Goal: Contribute content

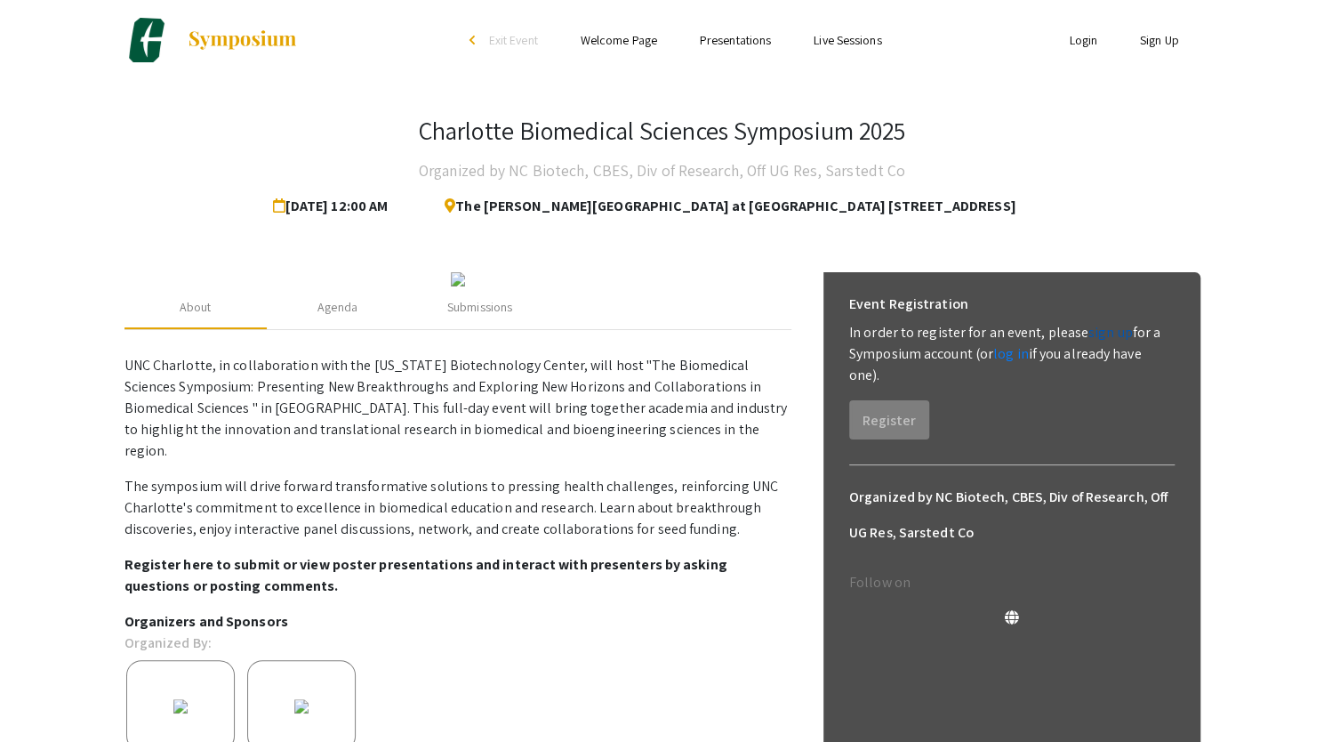
click at [1098, 340] on link "sign up" at bounding box center [1110, 332] width 44 height 19
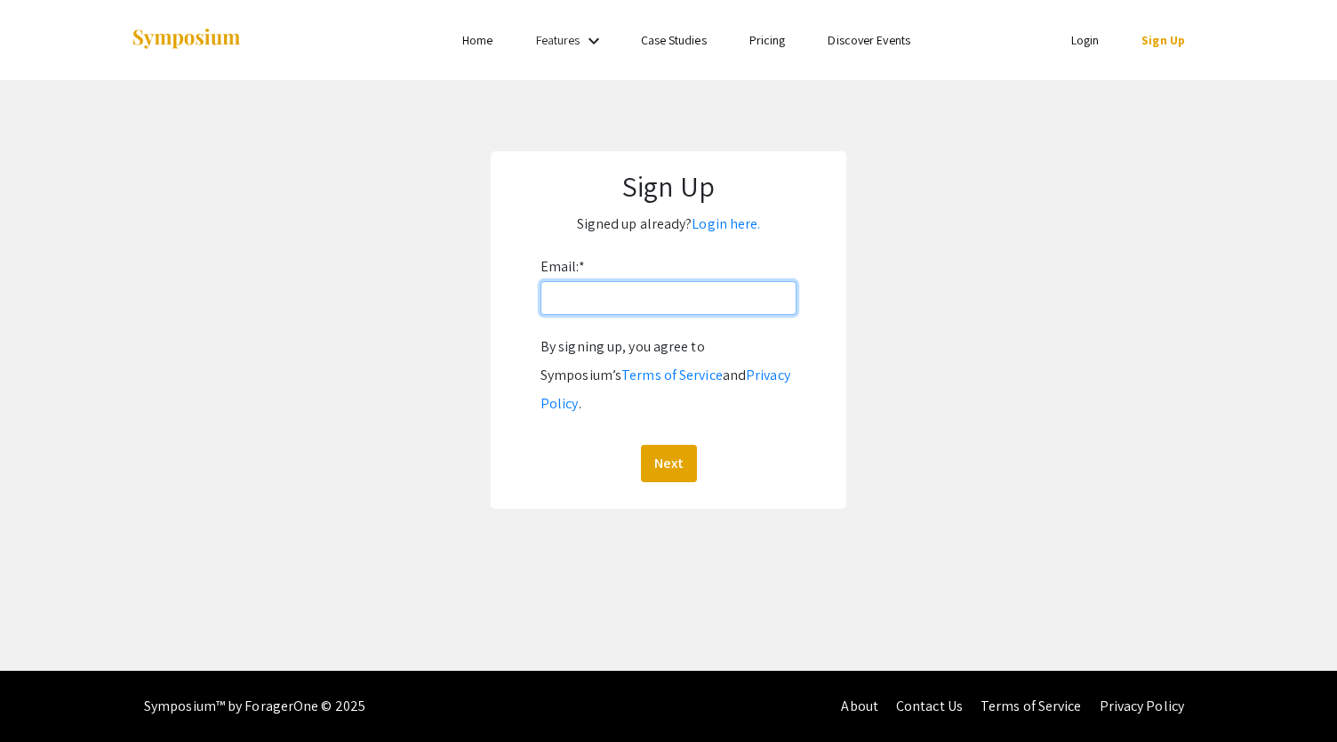
click at [583, 299] on input "Email: *" at bounding box center [669, 298] width 256 height 34
type input "[EMAIL_ADDRESS][DOMAIN_NAME]"
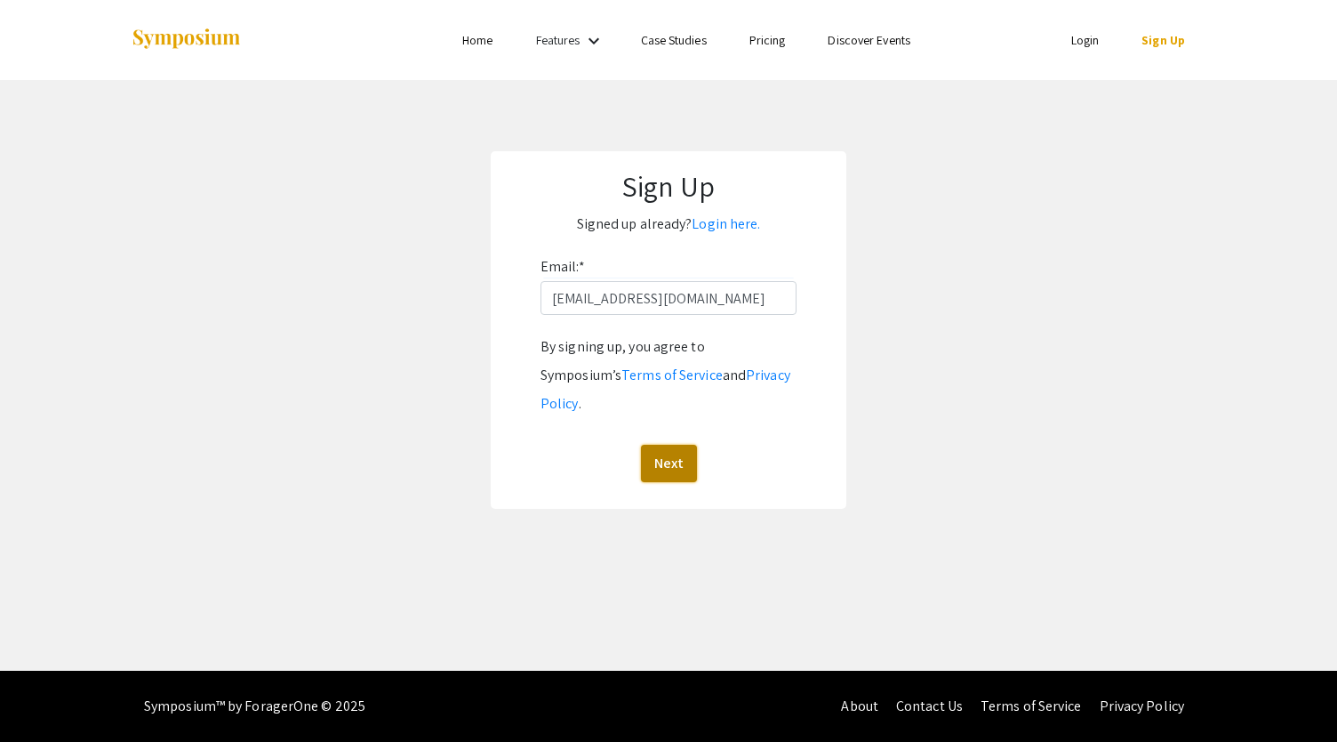
click at [662, 445] on button "Next" at bounding box center [669, 463] width 56 height 37
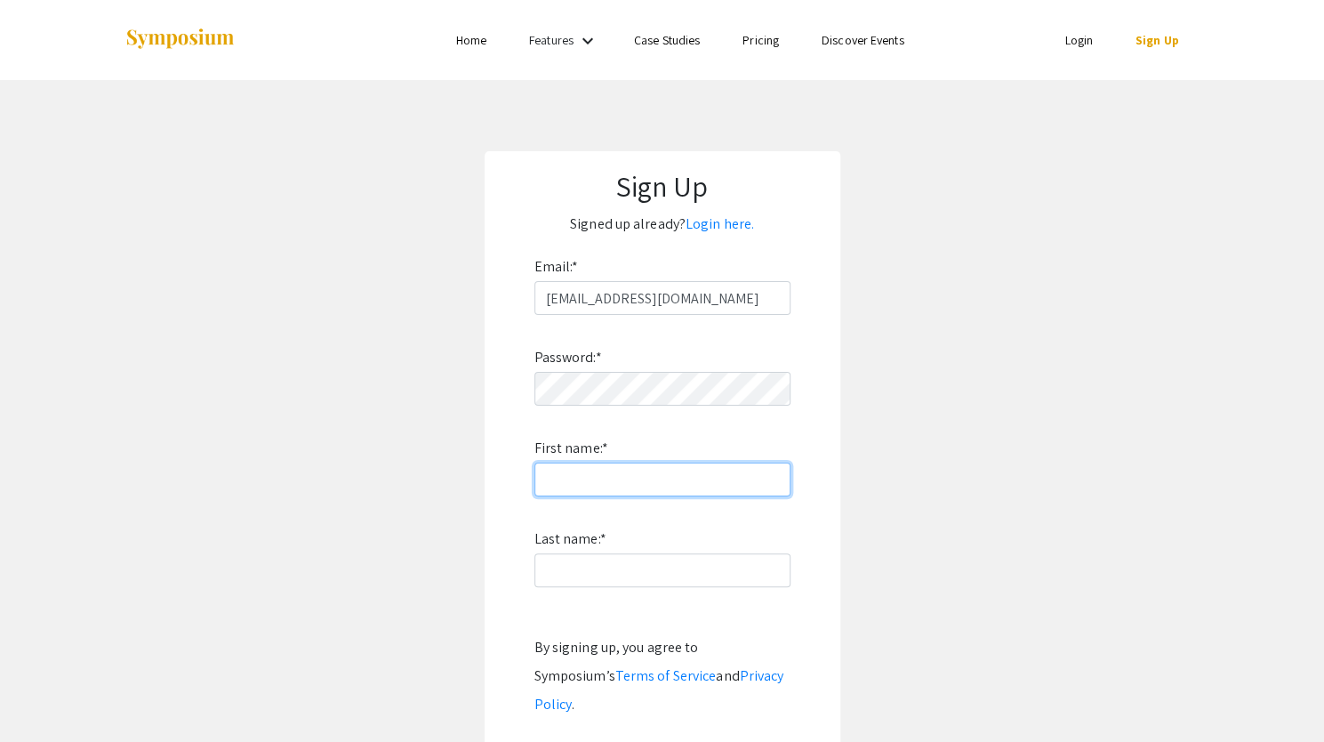
click at [569, 477] on input "First name: *" at bounding box center [662, 479] width 256 height 34
type input "[PERSON_NAME]"
click at [589, 550] on label "Last name: *" at bounding box center [570, 539] width 72 height 28
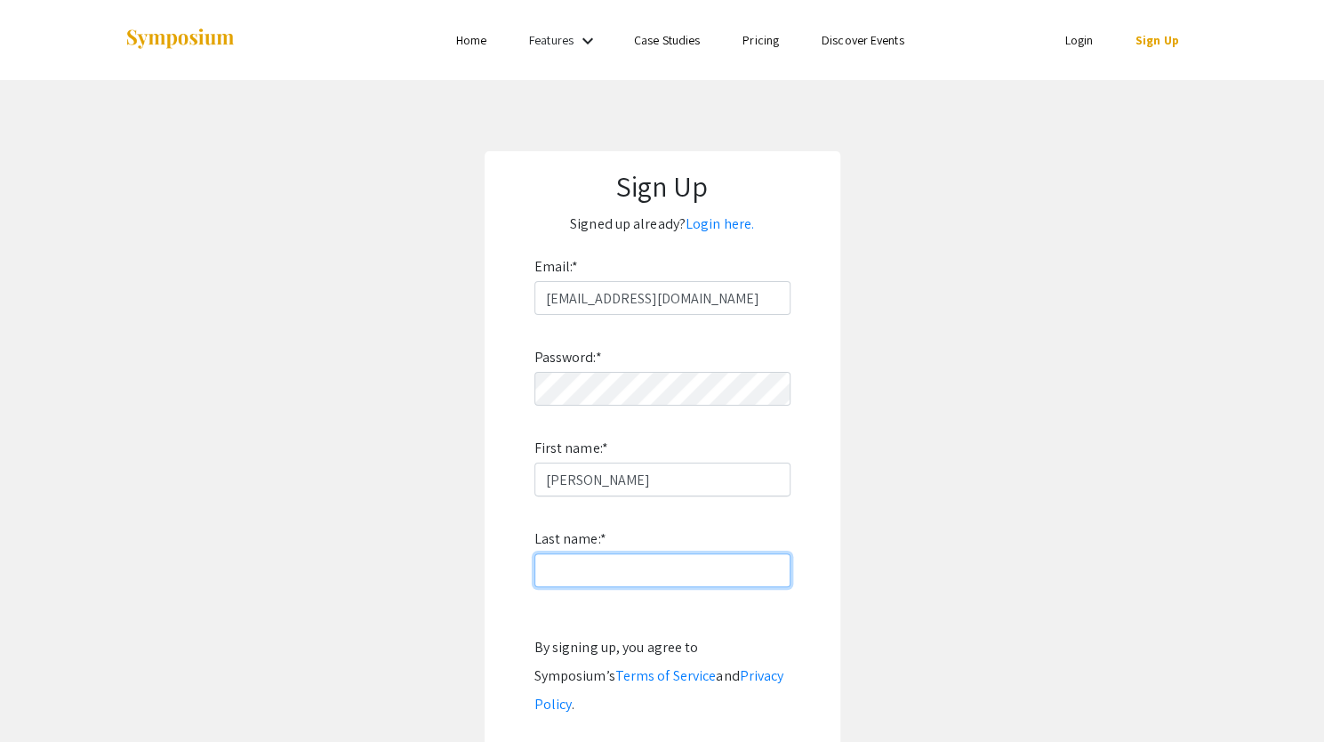
click at [589, 553] on input "Last name: *" at bounding box center [662, 570] width 256 height 34
type input "Scala"
click at [761, 36] on link "Pricing" at bounding box center [760, 40] width 36 height 16
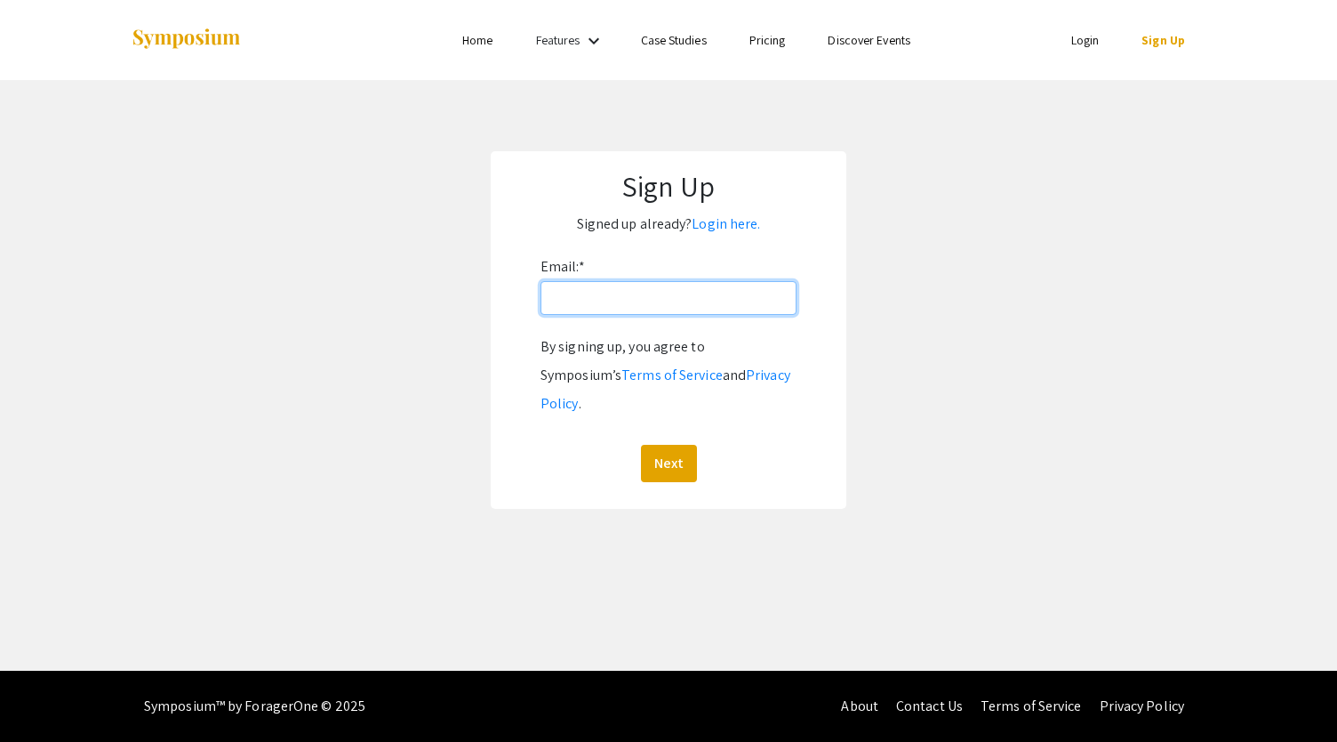
click at [573, 301] on input "Email: *" at bounding box center [669, 298] width 256 height 34
type input "sscala2@charlotte.edu"
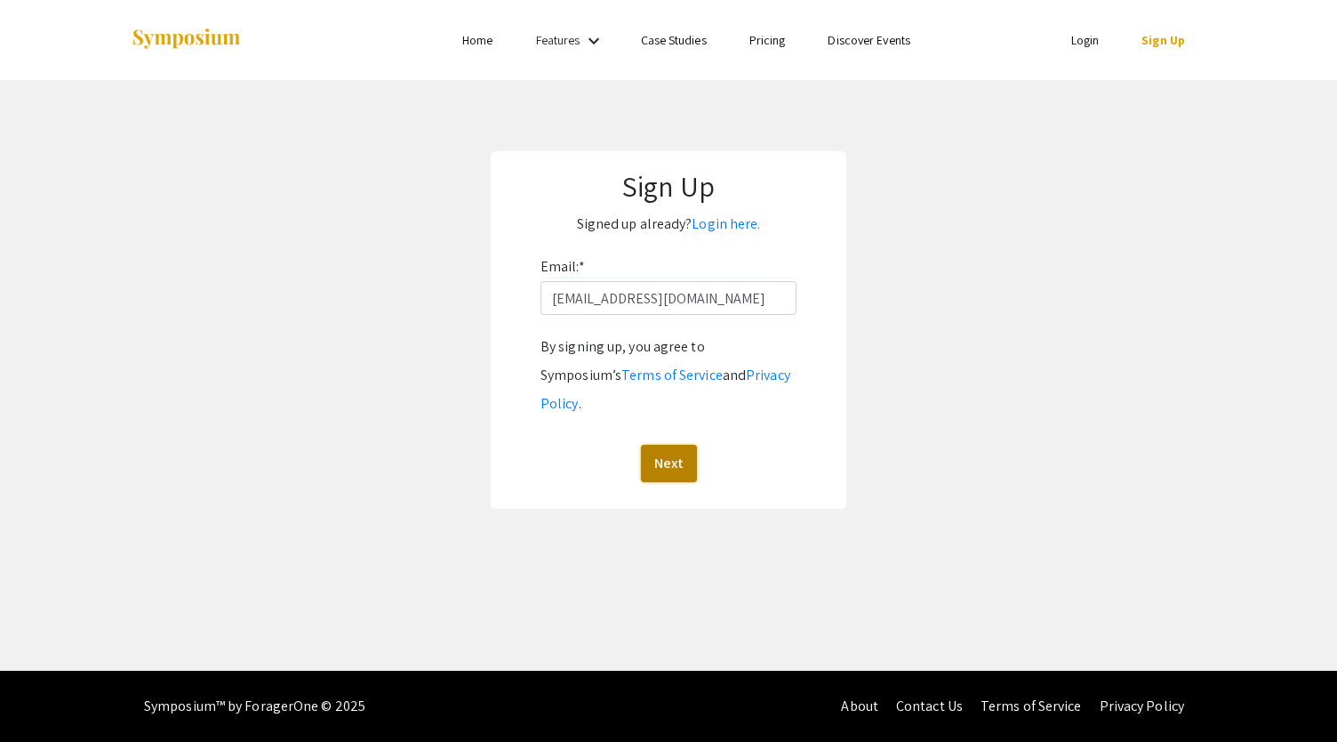
click at [654, 447] on button "Next" at bounding box center [669, 463] width 56 height 37
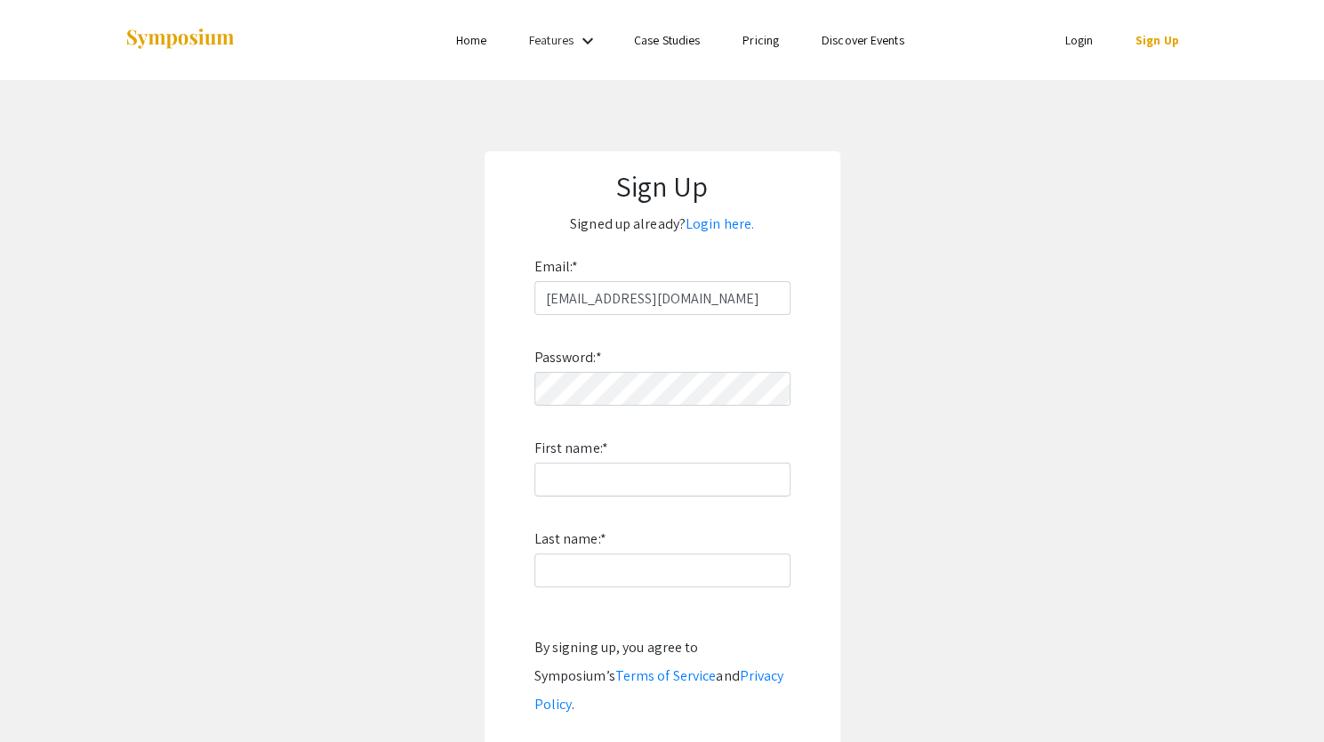
click at [589, 456] on label "First name: *" at bounding box center [571, 448] width 74 height 28
click at [589, 462] on input "First name: *" at bounding box center [662, 479] width 256 height 34
type input "Sara"
click at [581, 561] on input "Last name: *" at bounding box center [662, 570] width 256 height 34
type input "Scala"
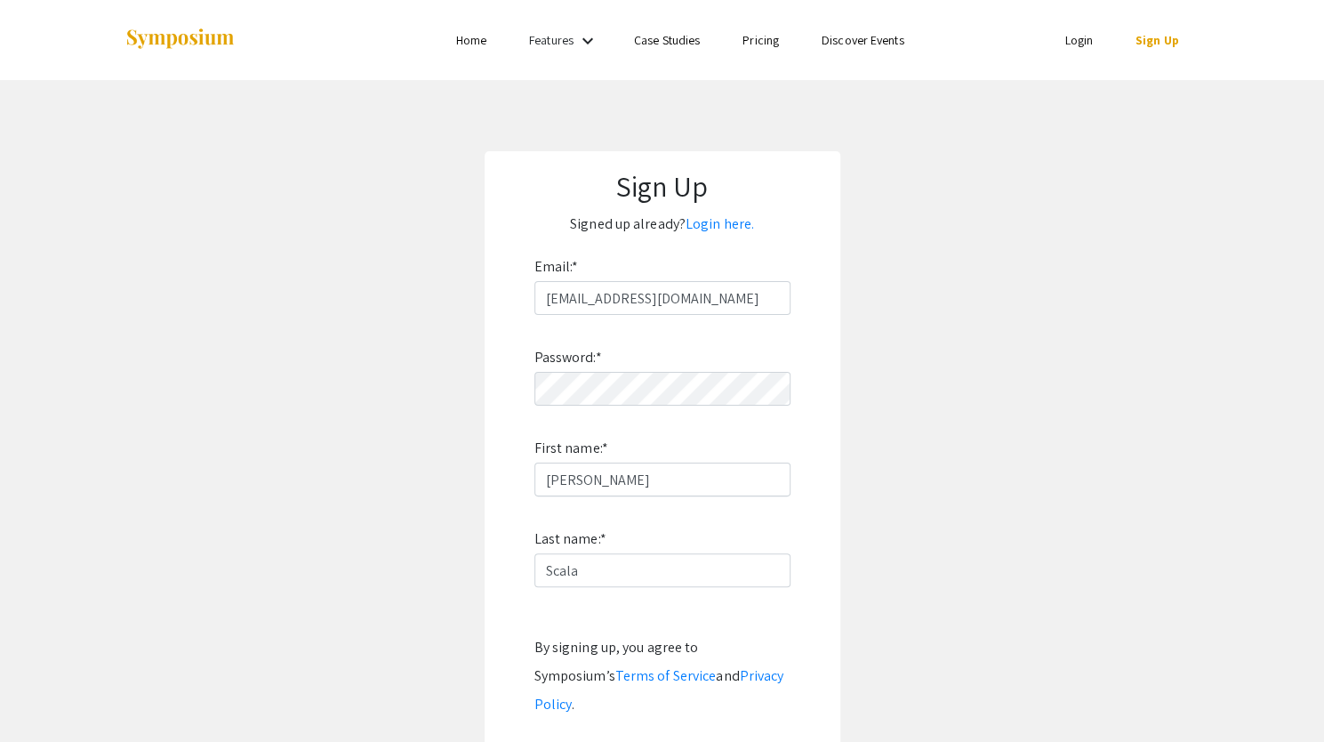
click at [469, 478] on app-signup "Sign Up Signed up already? Login here. Email: * sscala2@charlotte.edu Password:…" at bounding box center [662, 480] width 1324 height 658
click at [567, 468] on input "Sara" at bounding box center [662, 479] width 256 height 34
click at [503, 447] on form "Email: * sscala2@charlotte.edu Password: * First name: * Sara Last name: * Scal…" at bounding box center [662, 518] width 320 height 530
click at [437, 382] on app-signup "Sign Up Signed up already? Login here. Email: * sscala2@charlotte.edu Password:…" at bounding box center [662, 480] width 1324 height 658
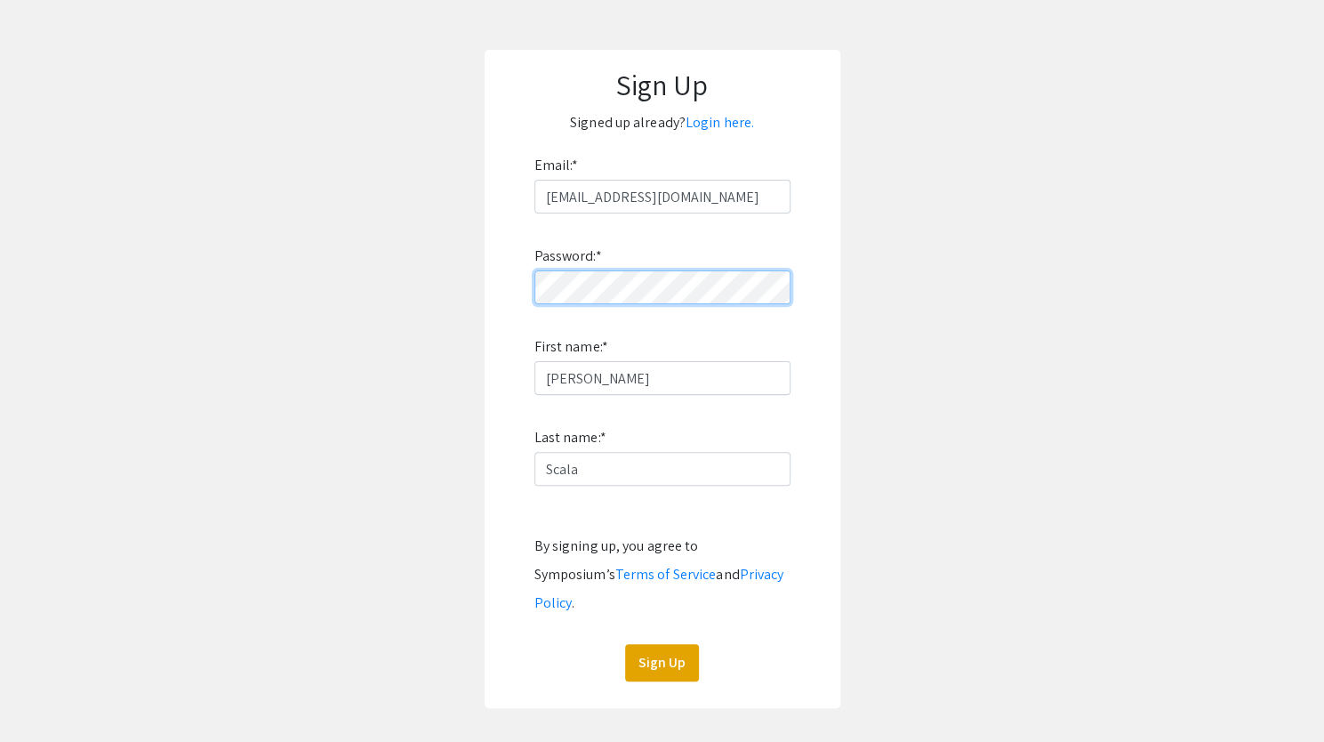
scroll to position [119, 0]
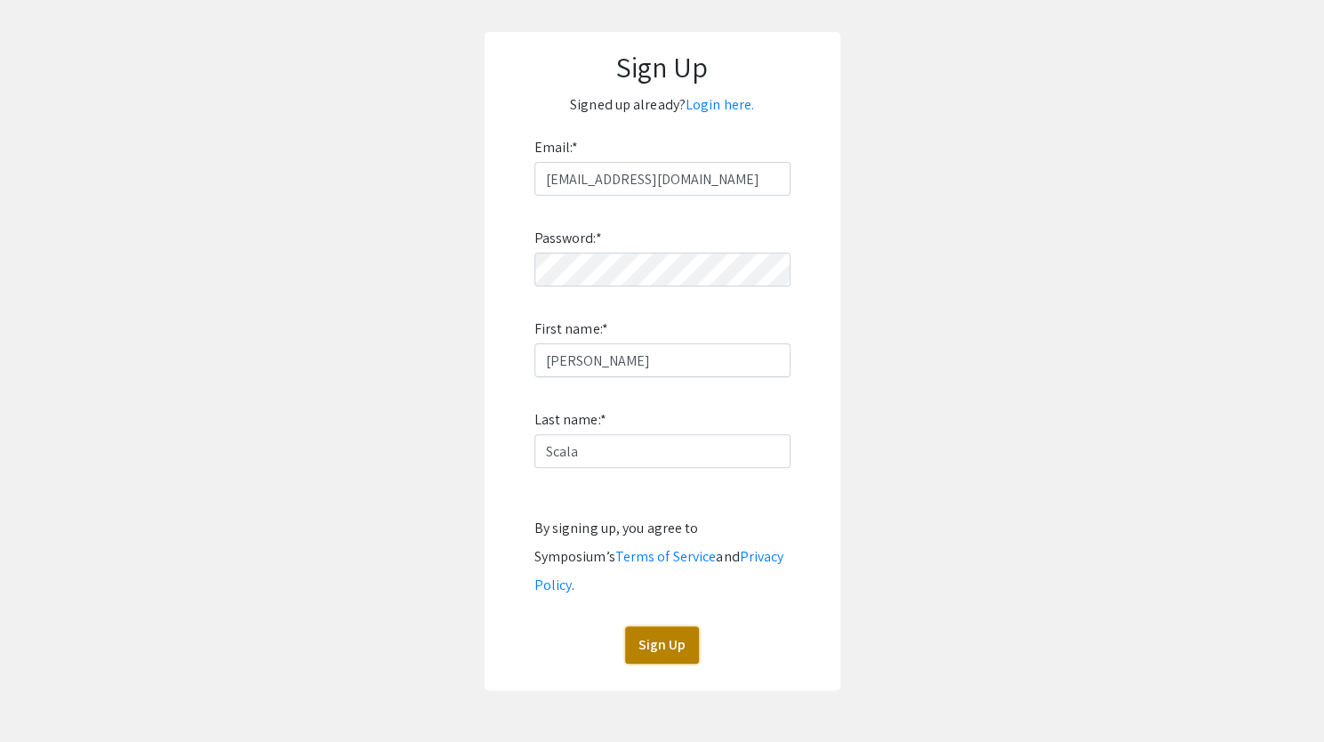
click at [664, 626] on button "Sign Up" at bounding box center [662, 644] width 74 height 37
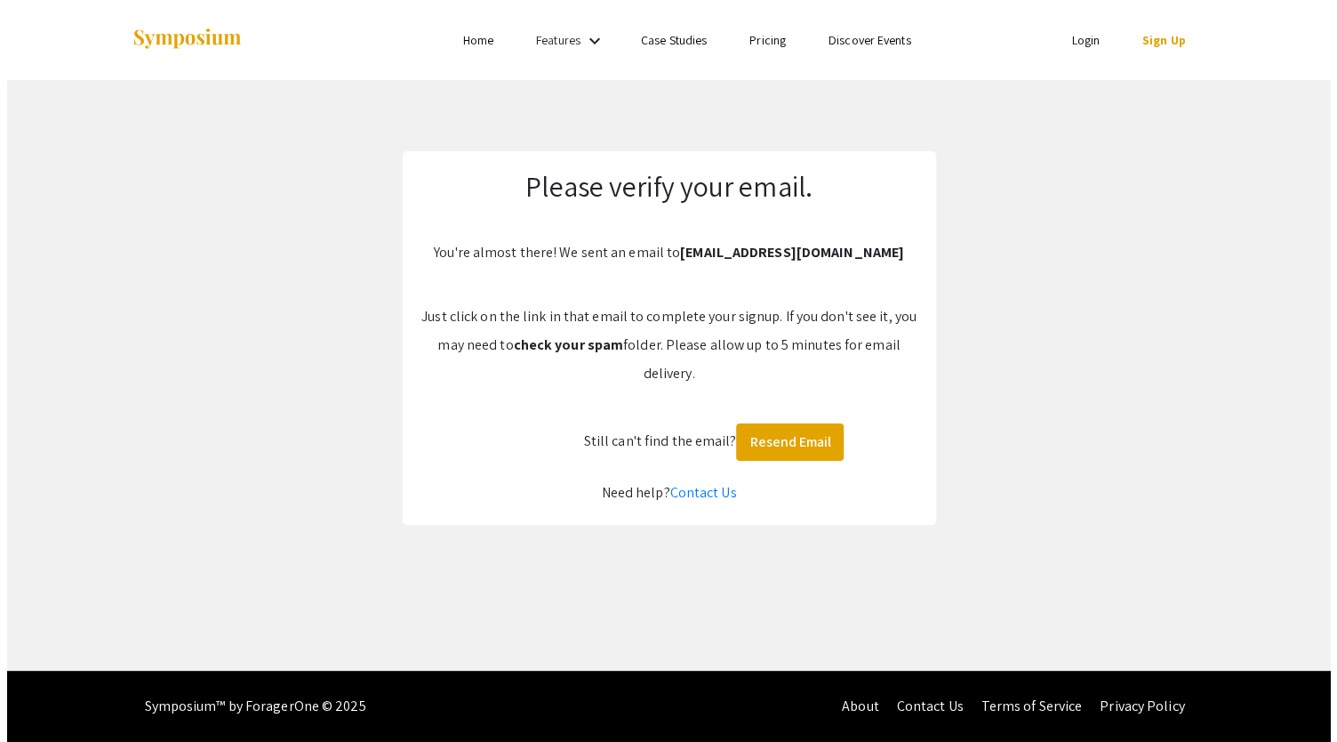
scroll to position [0, 0]
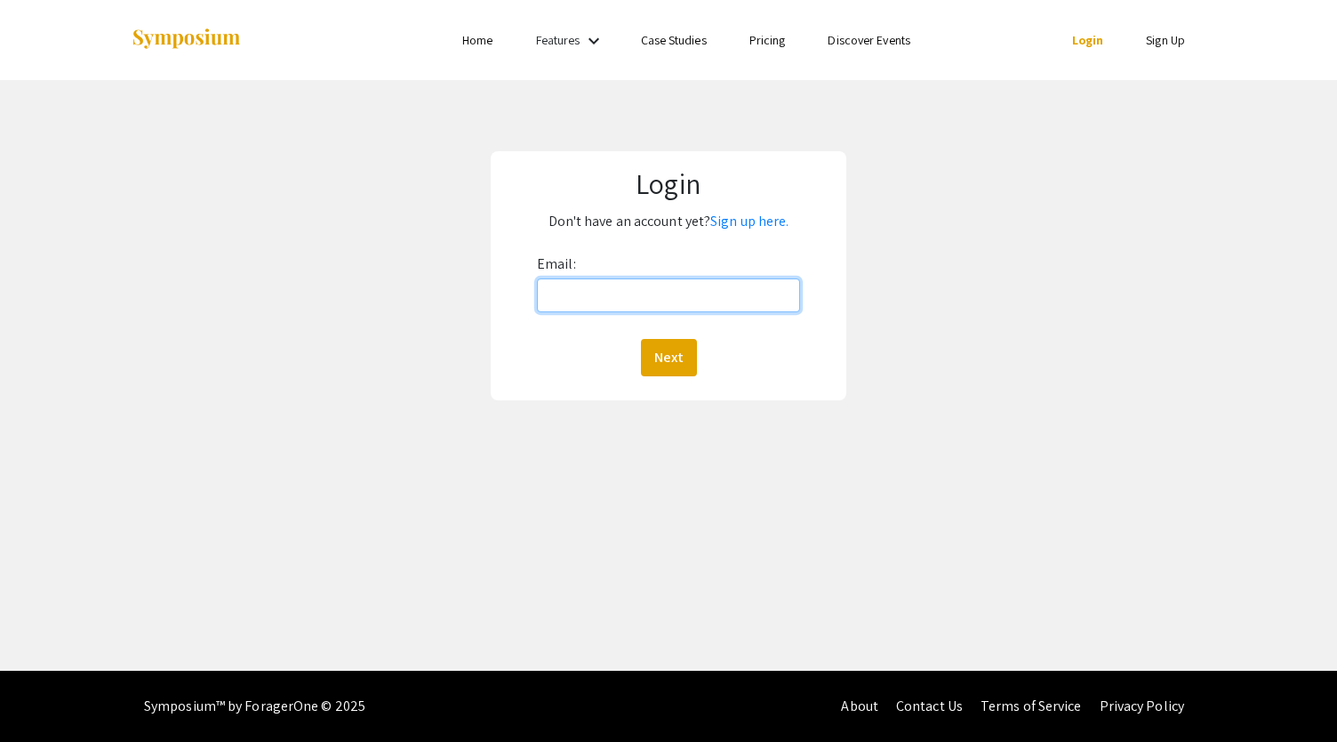
click at [680, 298] on input "Email:" at bounding box center [668, 295] width 263 height 34
type input "[EMAIL_ADDRESS][DOMAIN_NAME]"
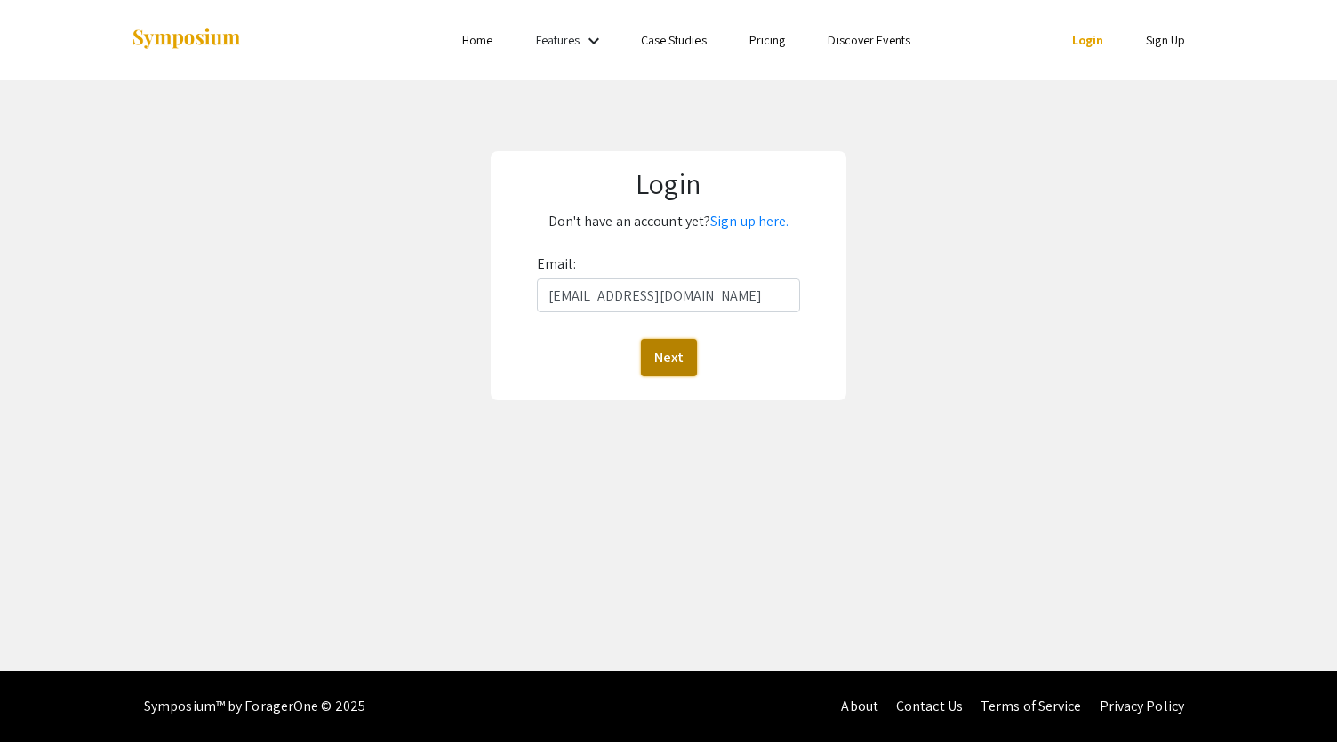
click at [666, 349] on button "Next" at bounding box center [669, 357] width 56 height 37
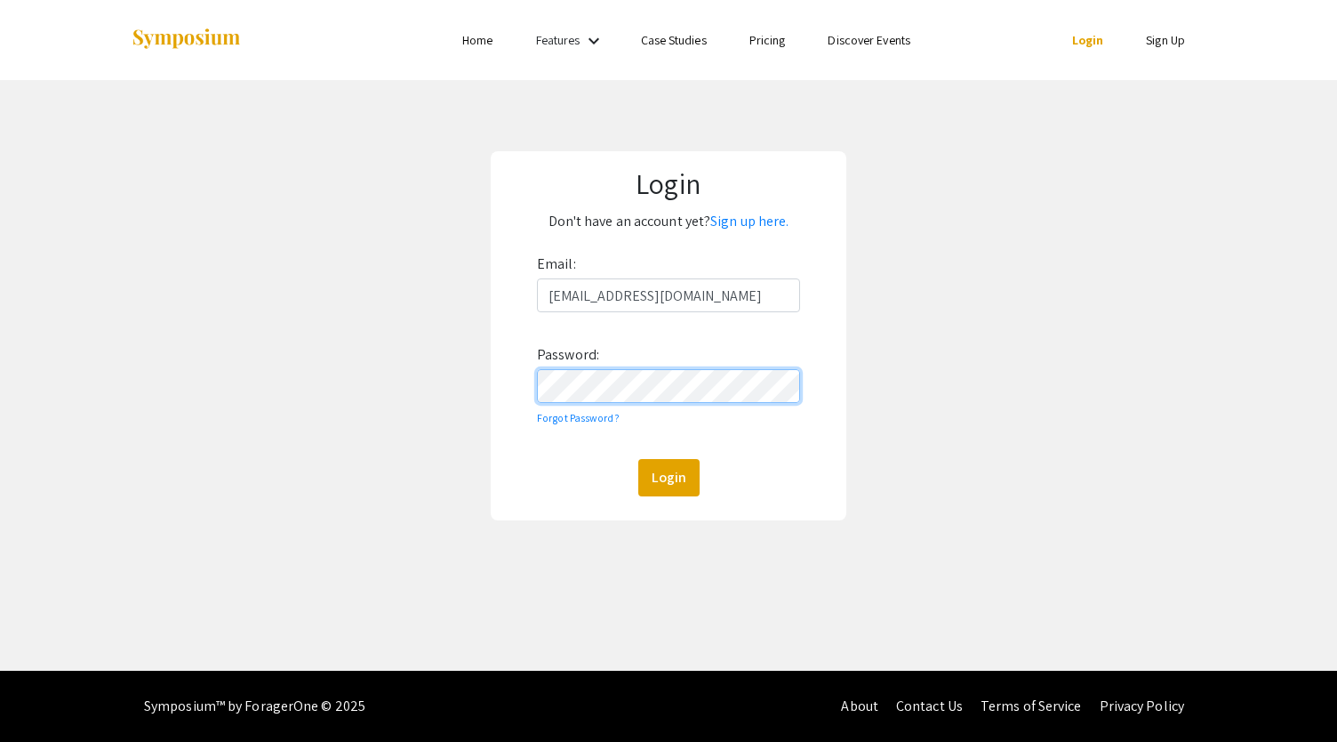
click at [638, 459] on button "Login" at bounding box center [668, 477] width 61 height 37
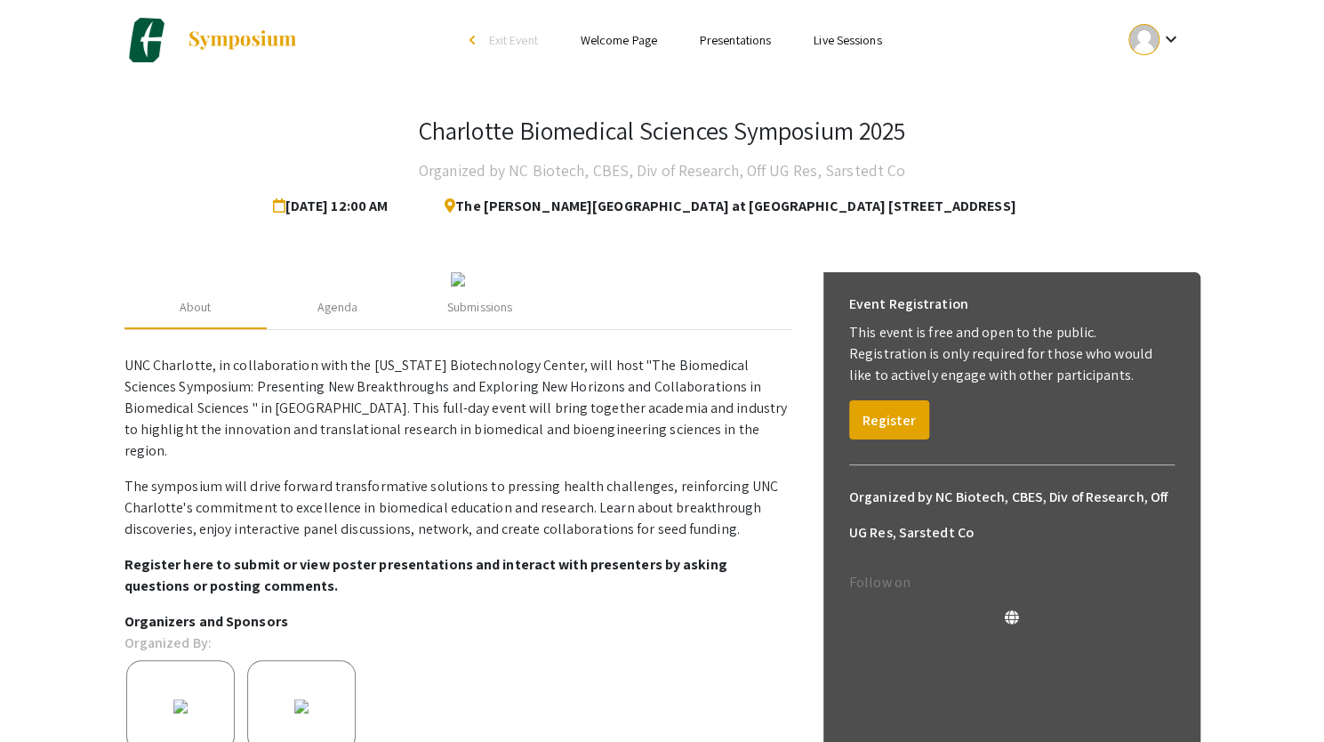
click at [1177, 42] on mat-icon "keyboard_arrow_down" at bounding box center [1169, 38] width 21 height 21
click at [1155, 95] on button "My Account" at bounding box center [1164, 88] width 109 height 43
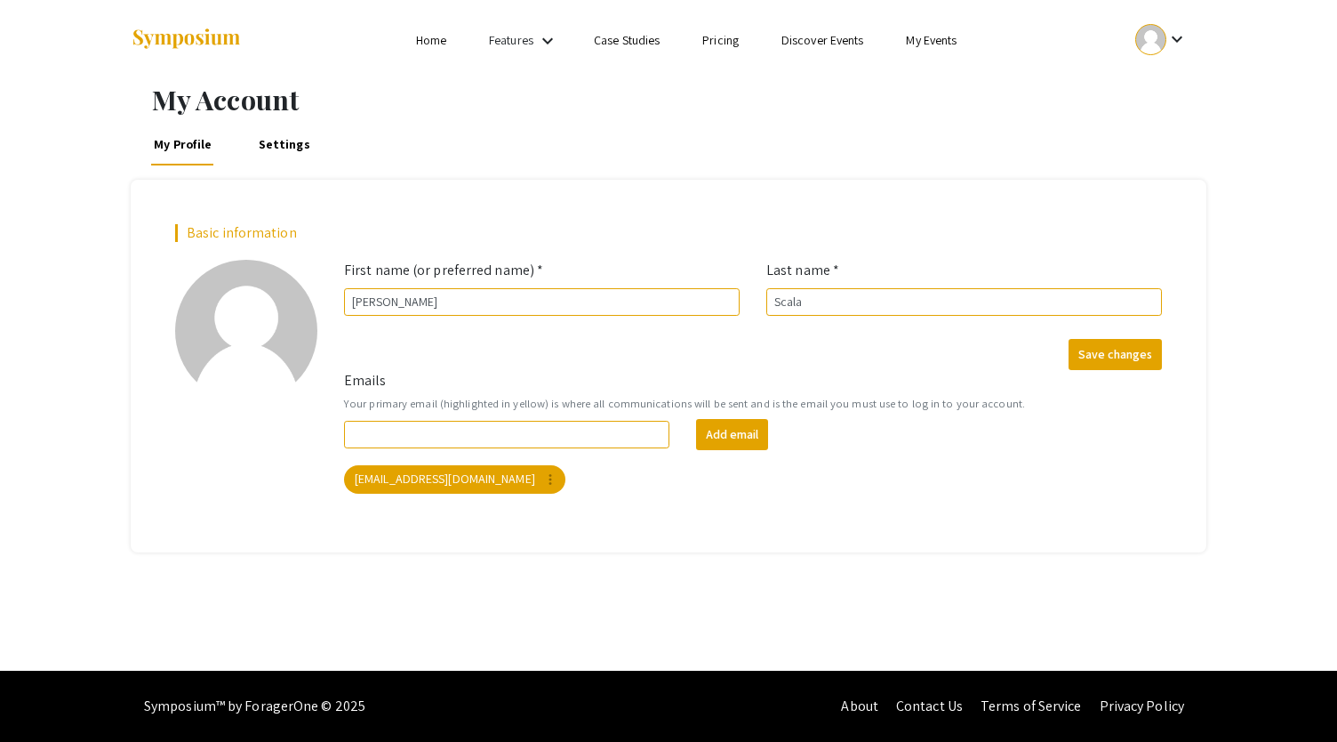
click at [177, 40] on img at bounding box center [186, 40] width 111 height 24
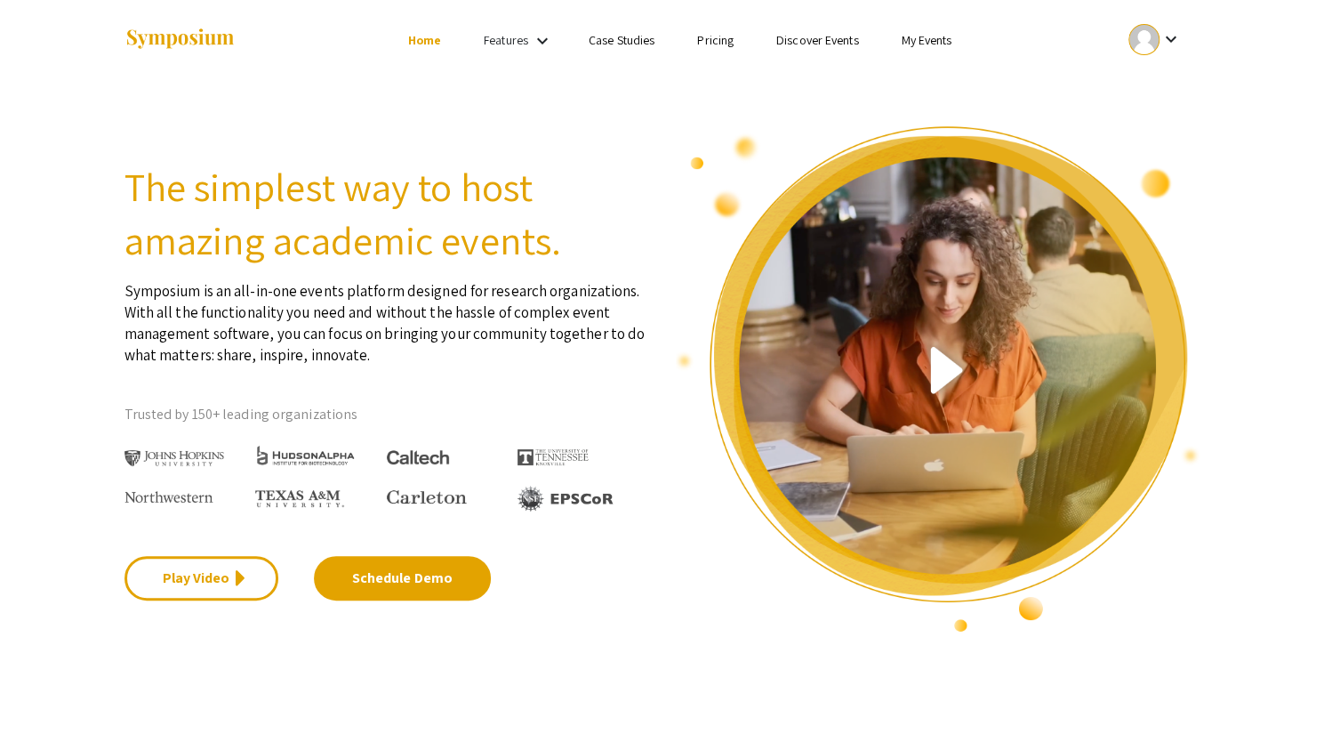
click at [538, 41] on mat-icon "keyboard_arrow_down" at bounding box center [542, 40] width 21 height 21
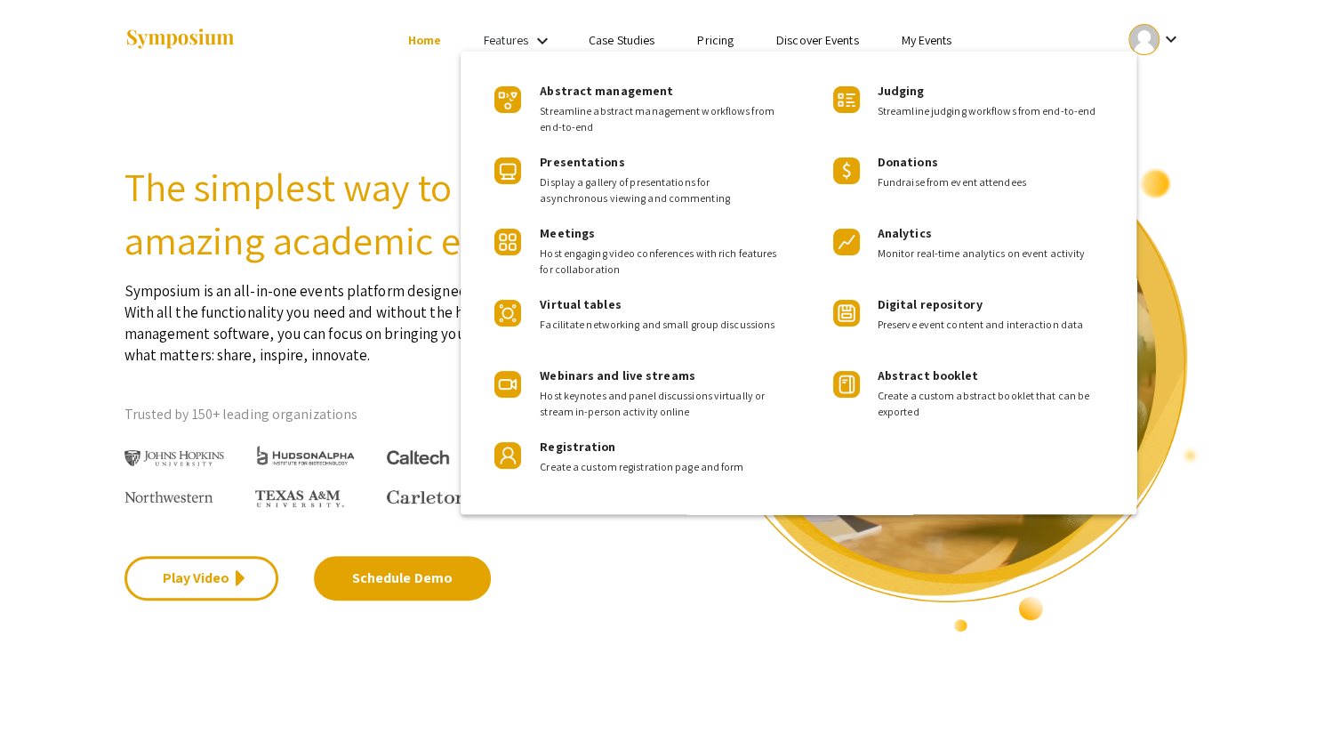
click at [578, 604] on div at bounding box center [662, 371] width 1324 height 742
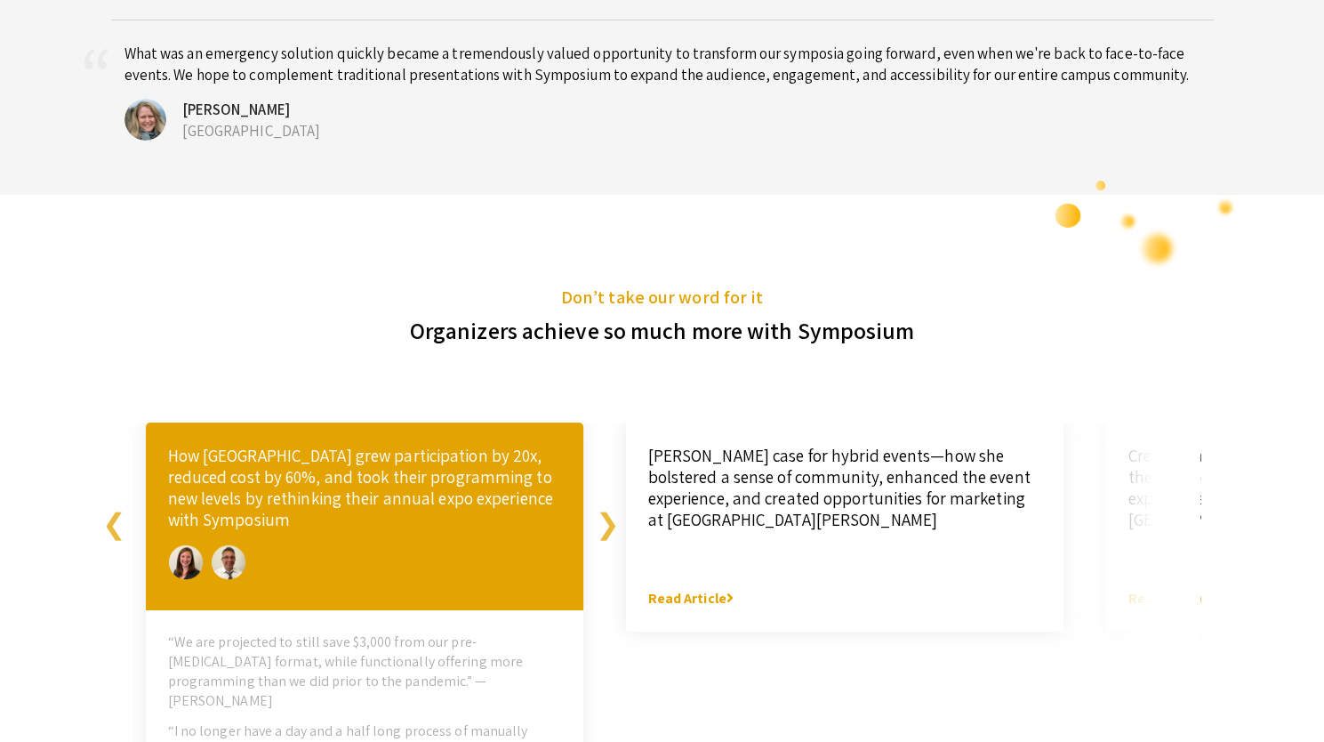
scroll to position [3552, 0]
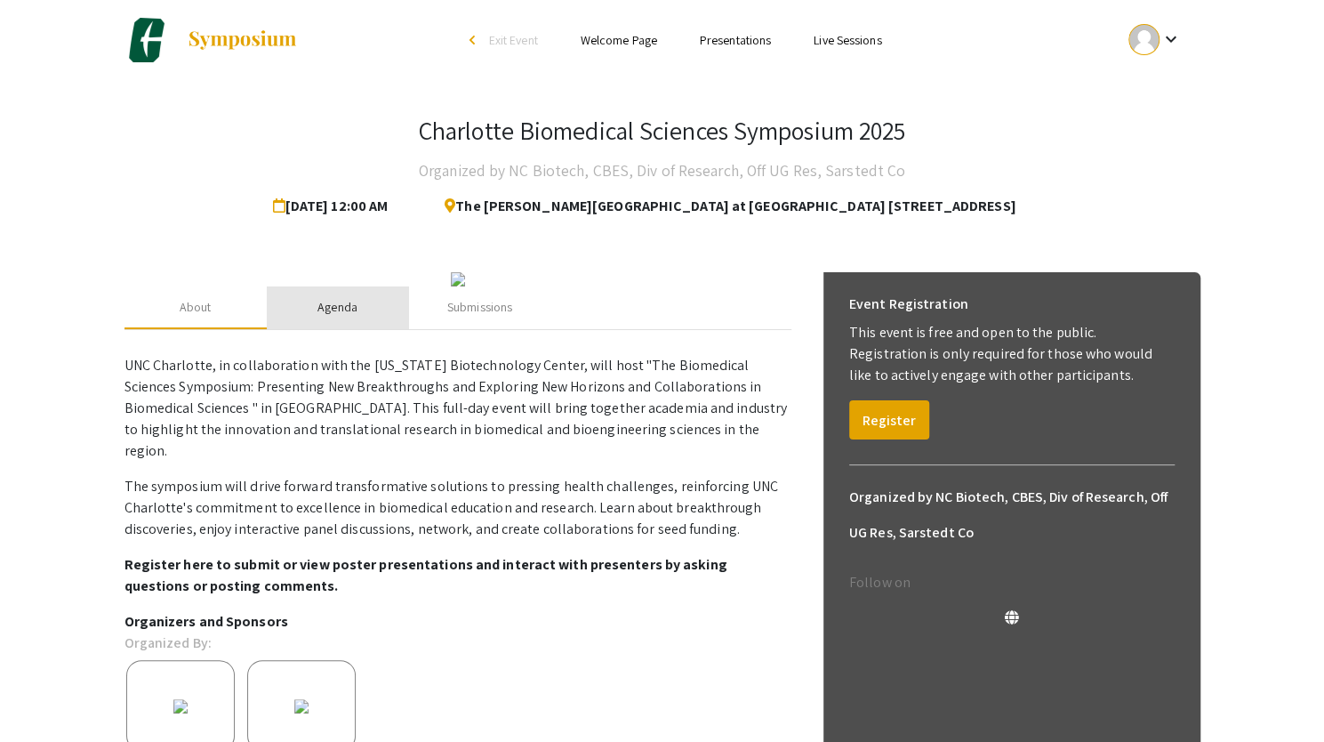
click at [354, 317] on div "Agenda" at bounding box center [337, 307] width 40 height 19
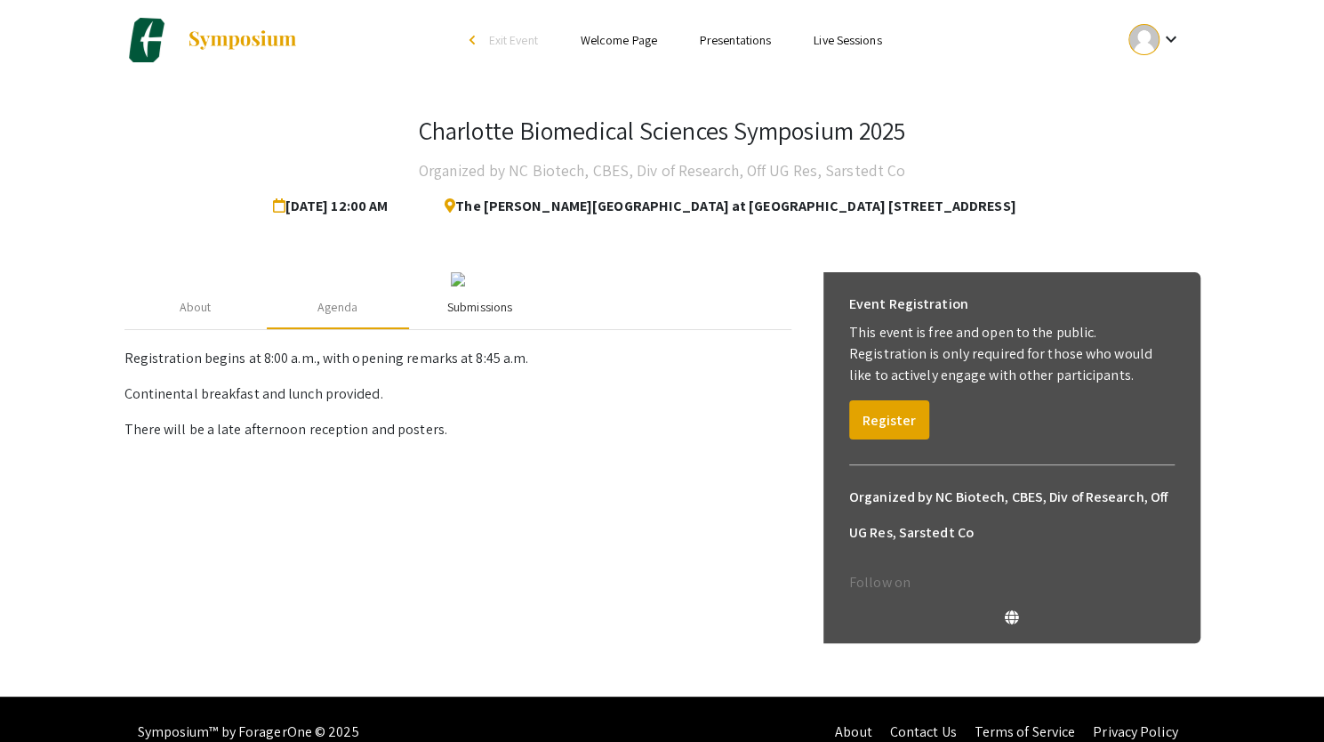
click at [484, 329] on div "Submissions" at bounding box center [480, 307] width 142 height 43
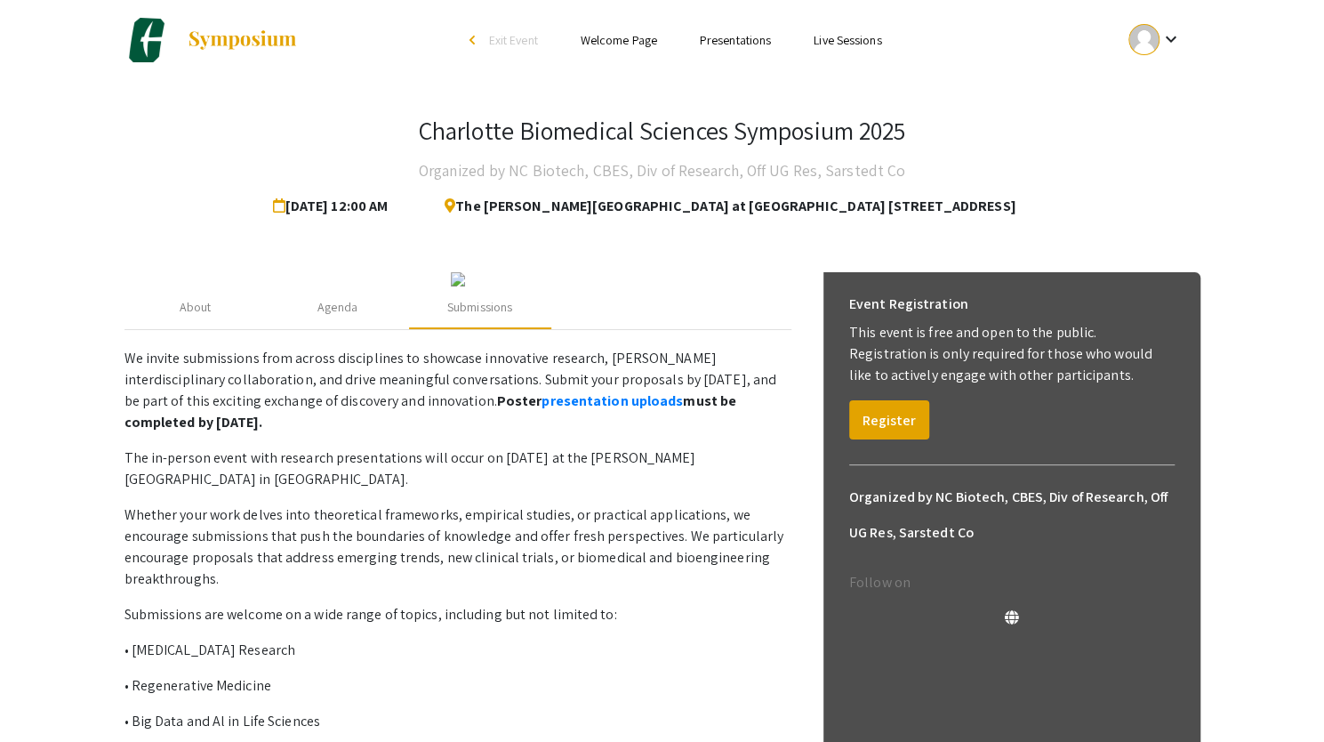
click at [352, 490] on p "The in-person event with research presentations will occur on September 15, 202…" at bounding box center [457, 468] width 667 height 43
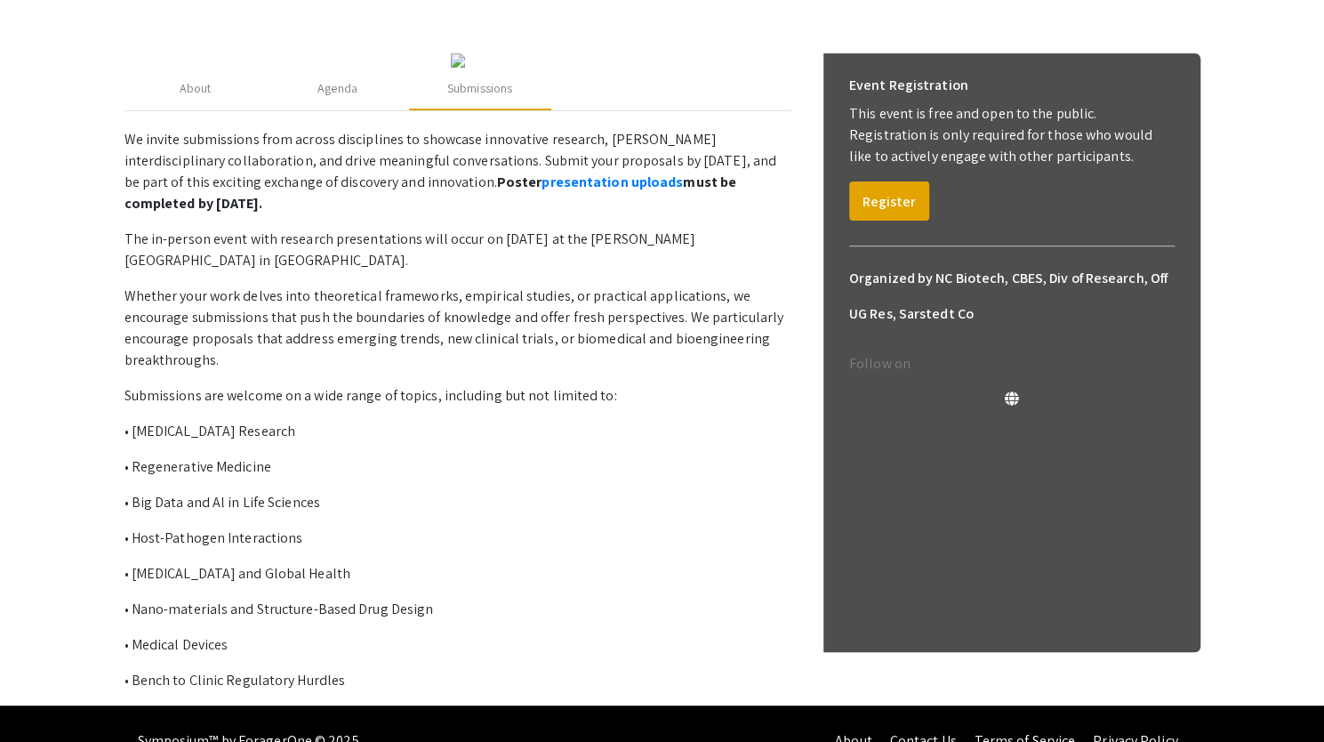
scroll to position [423, 0]
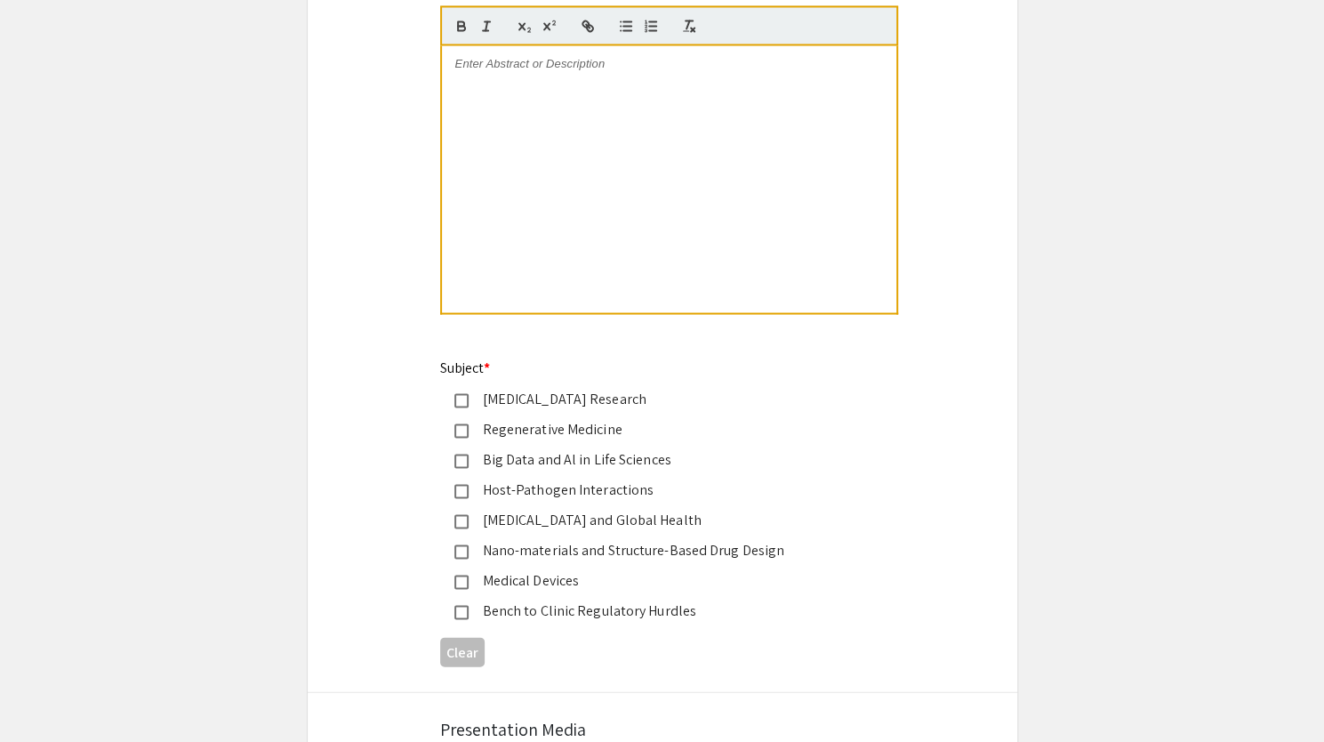
scroll to position [2134, 0]
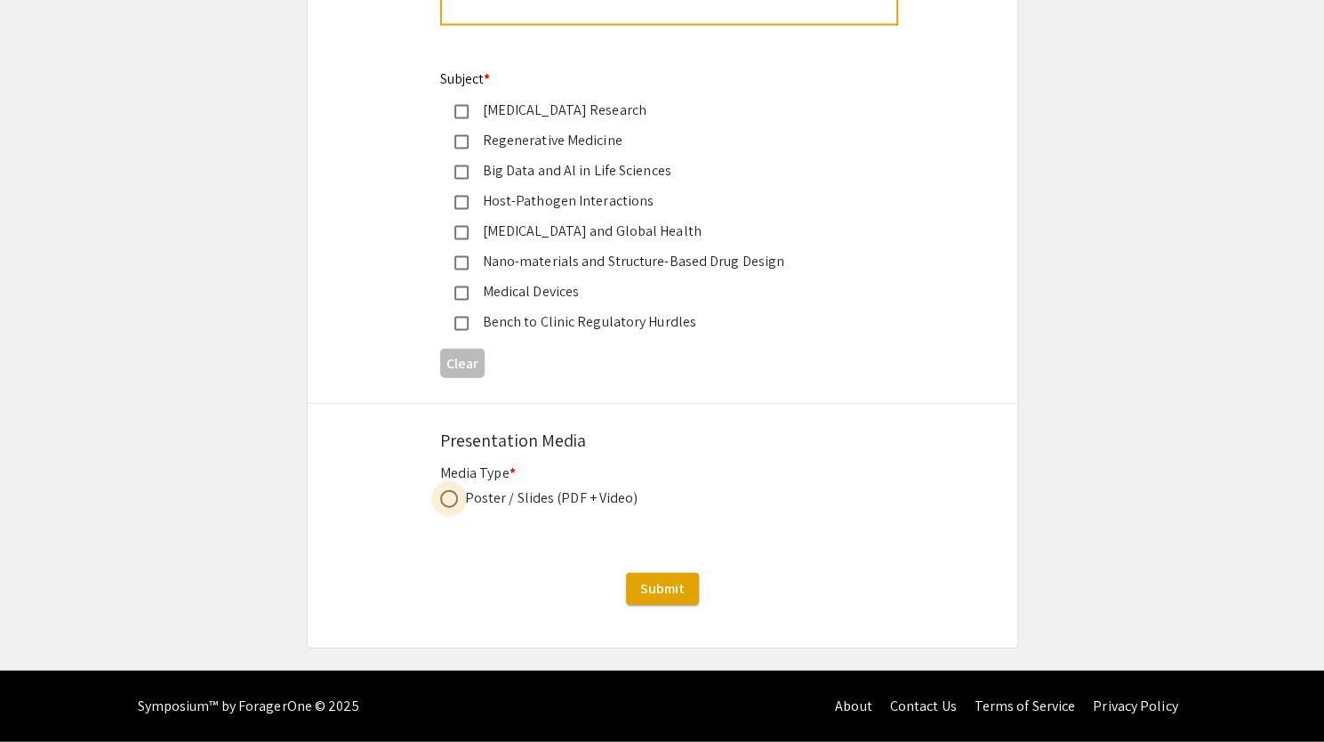
click at [445, 499] on span at bounding box center [449, 499] width 18 height 18
click at [445, 499] on input "radio" at bounding box center [449, 499] width 18 height 18
radio input "true"
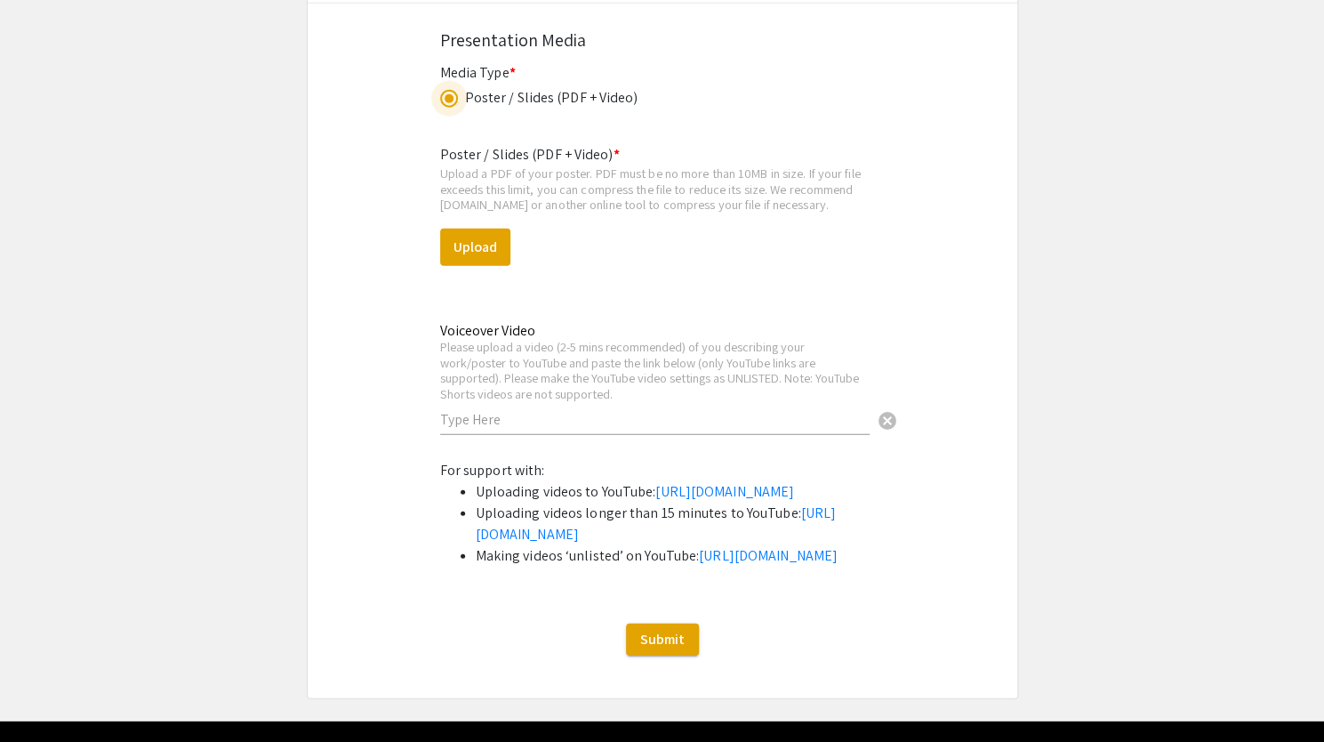
scroll to position [2692, 0]
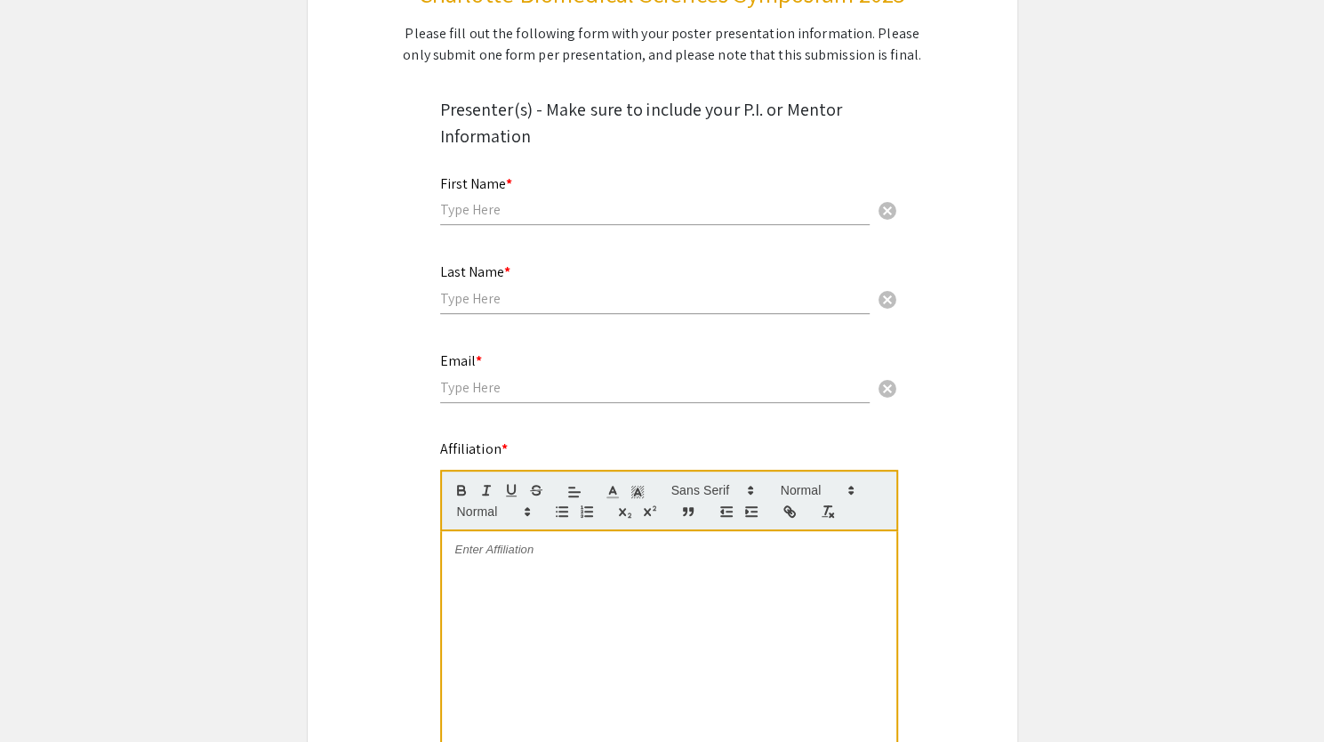
scroll to position [0, 0]
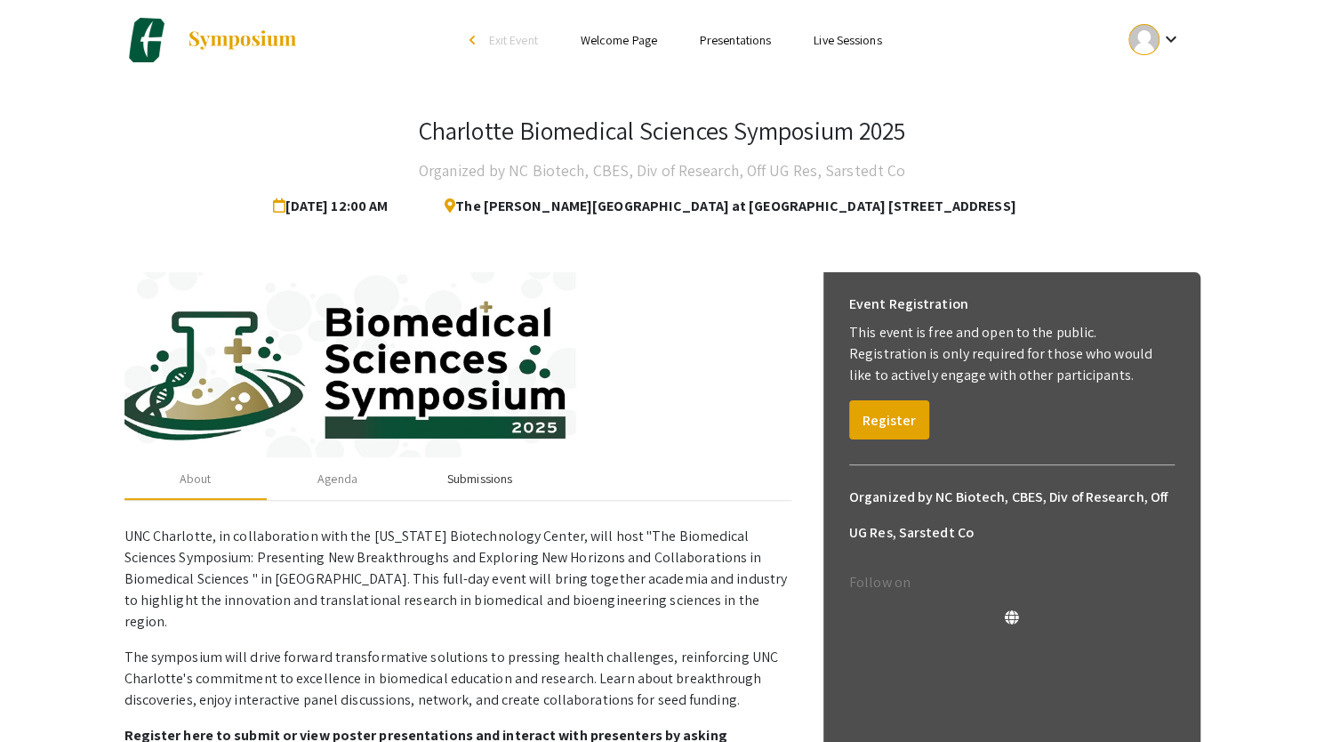
click at [478, 474] on div "Submissions" at bounding box center [479, 478] width 65 height 19
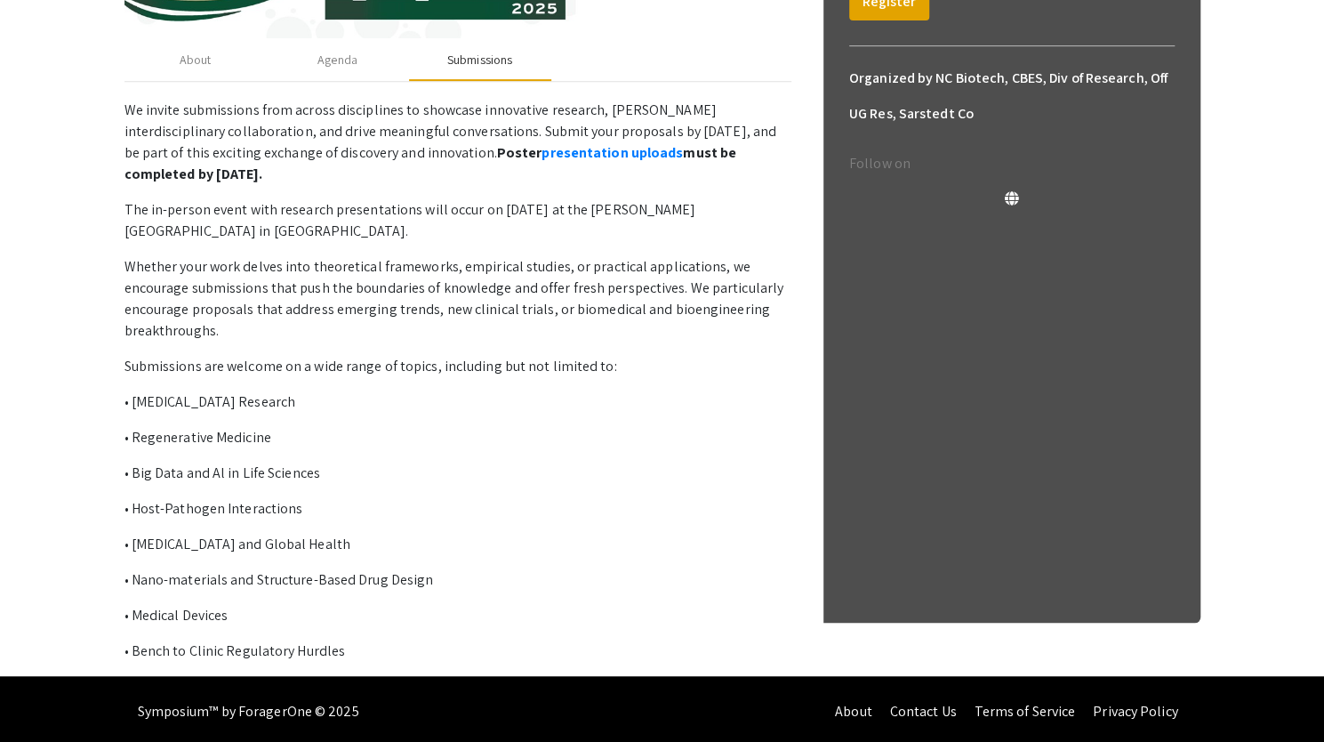
scroll to position [423, 0]
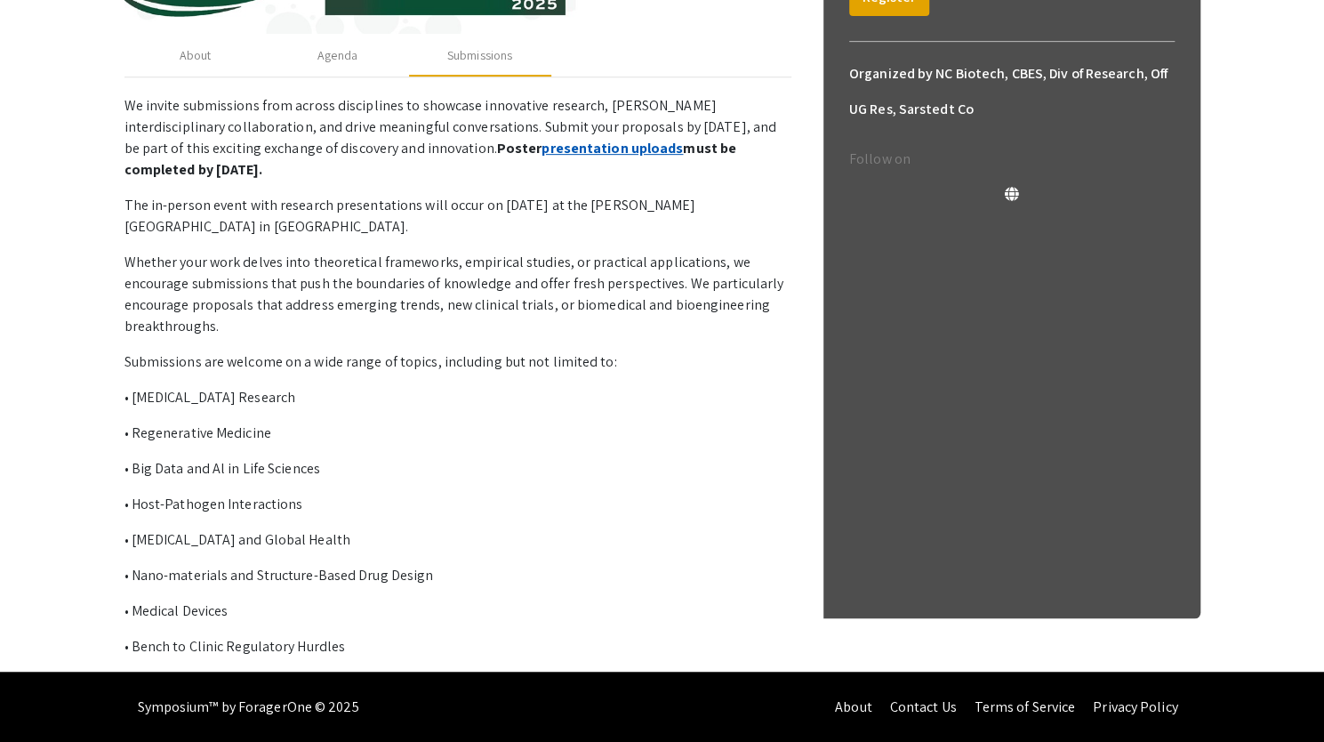
click at [541, 150] on link "presentation uploads" at bounding box center [611, 148] width 141 height 19
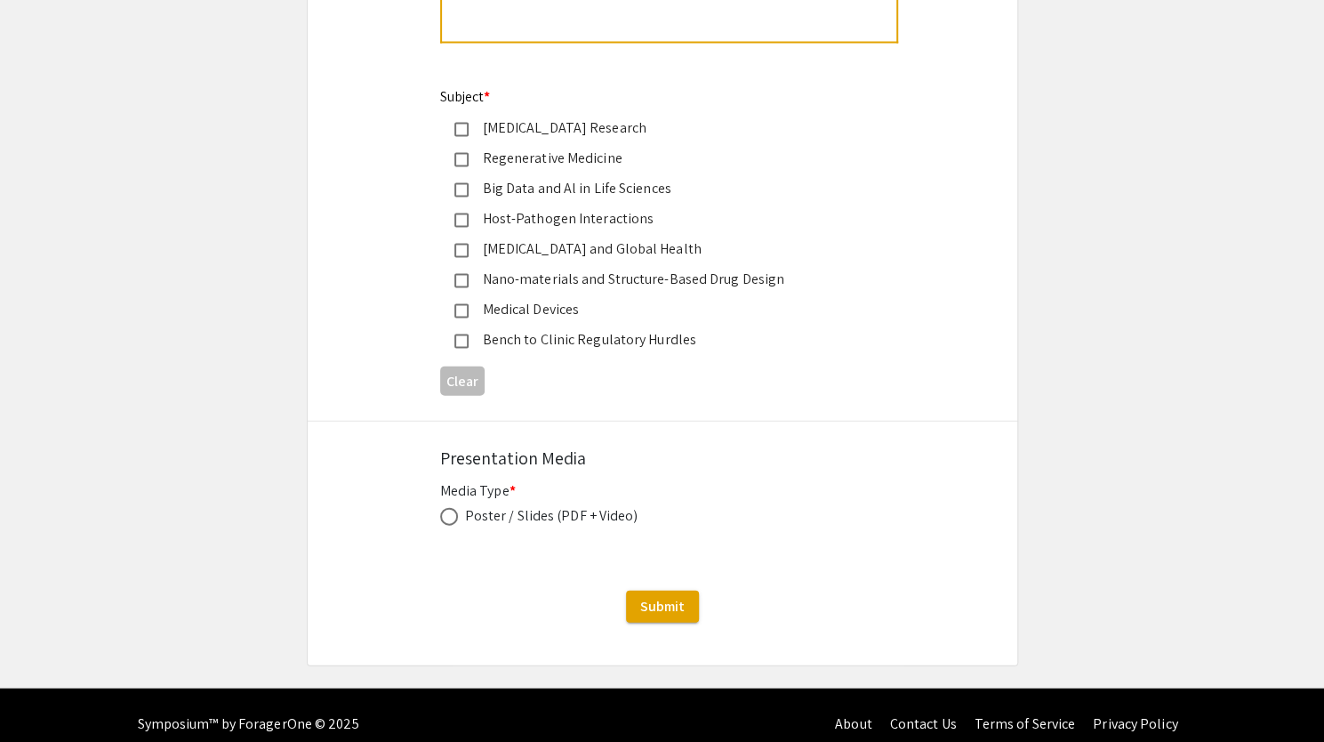
scroll to position [2134, 0]
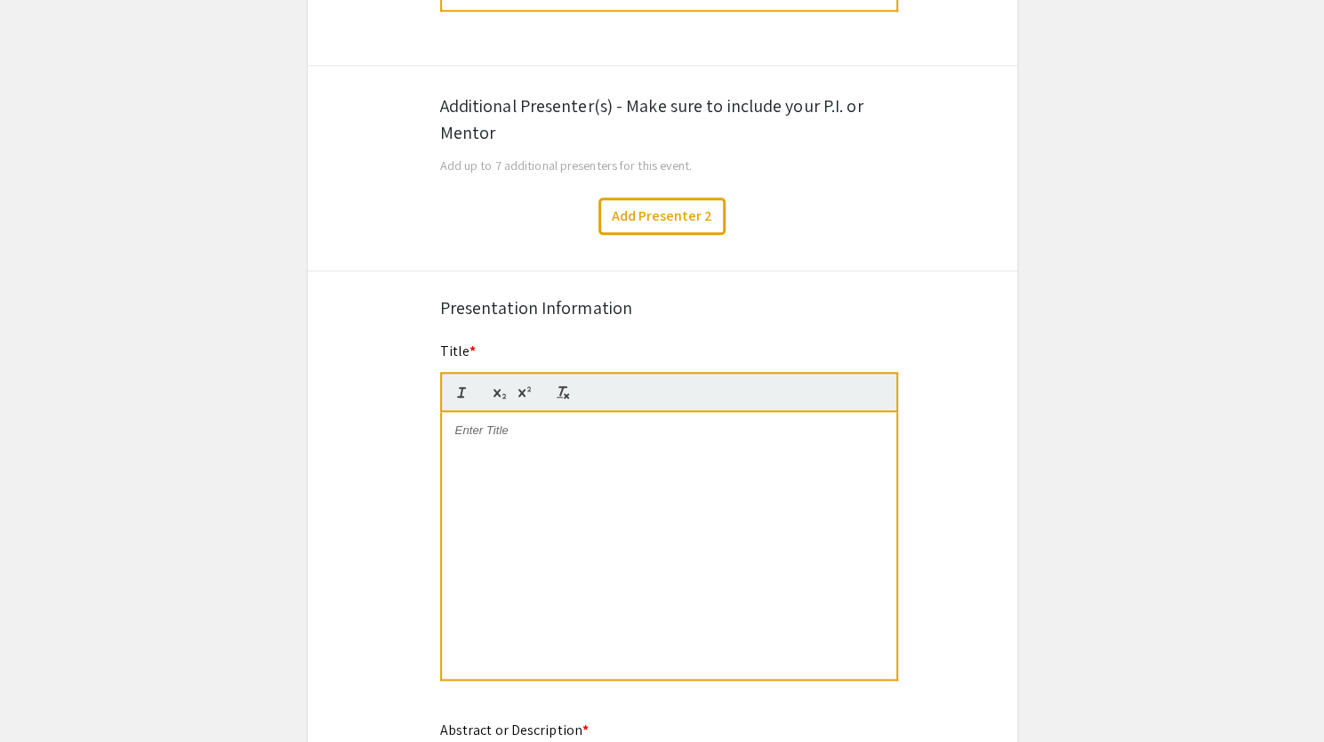
scroll to position [1055, 0]
click at [325, 252] on div "Symposium Presentation Submission Charlotte Biomedical Sciences Symposium 2025 …" at bounding box center [662, 387] width 711 height 2680
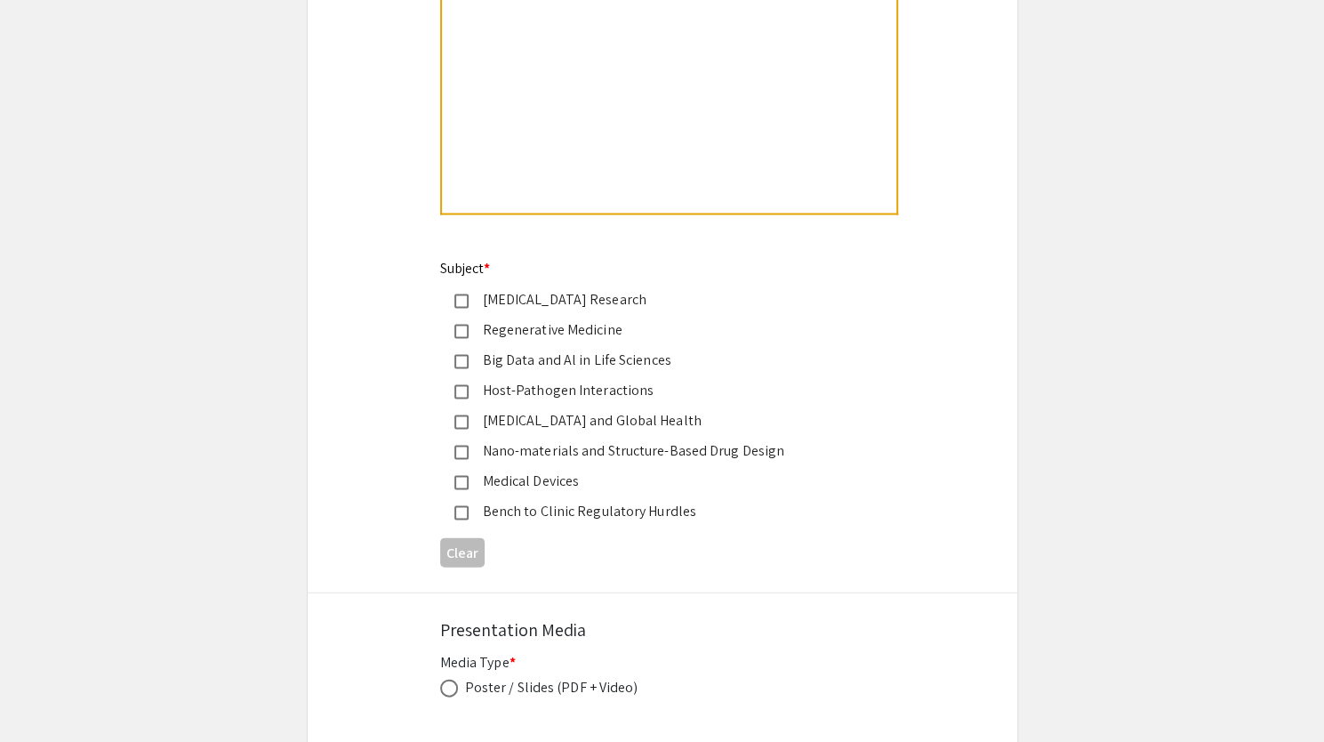
scroll to position [2134, 0]
